Goal: Task Accomplishment & Management: Use online tool/utility

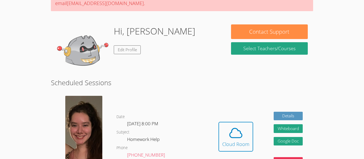
scroll to position [63, 0]
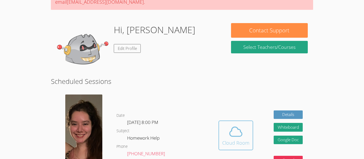
click at [235, 133] on icon at bounding box center [235, 132] width 15 height 15
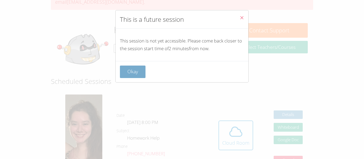
click at [123, 71] on button "Okay" at bounding box center [133, 72] width 26 height 13
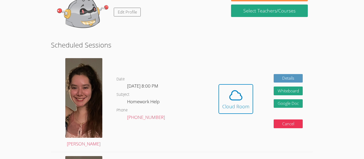
scroll to position [97, 0]
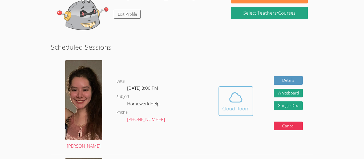
click at [225, 101] on span at bounding box center [235, 97] width 27 height 15
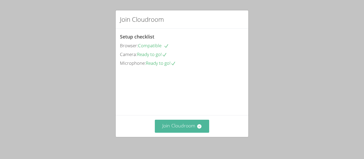
click at [197, 126] on icon at bounding box center [199, 127] width 4 height 4
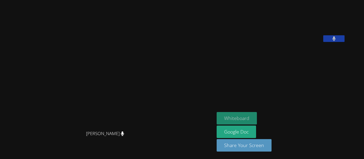
click at [257, 118] on button "Whiteboard" at bounding box center [236, 118] width 40 height 13
